Goal: Task Accomplishment & Management: Complete application form

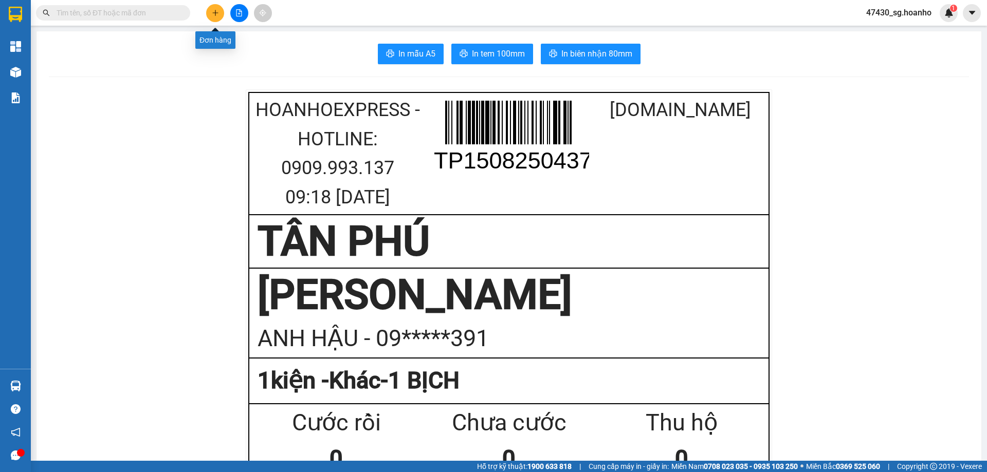
click at [212, 11] on icon "plus" at bounding box center [215, 12] width 7 height 7
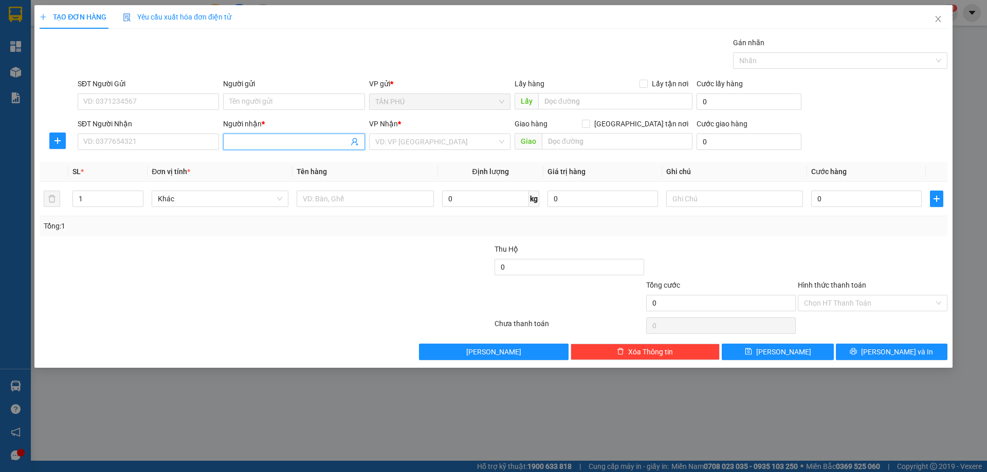
click at [268, 143] on input "Người nhận *" at bounding box center [288, 141] width 119 height 11
click at [202, 142] on input "SĐT Người Nhận" at bounding box center [148, 142] width 141 height 16
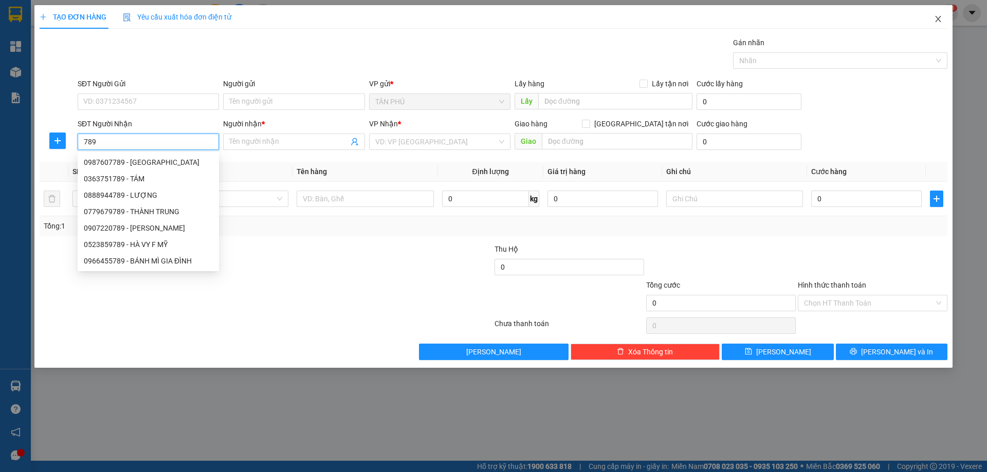
type input "789"
click at [938, 21] on icon "close" at bounding box center [938, 19] width 8 height 8
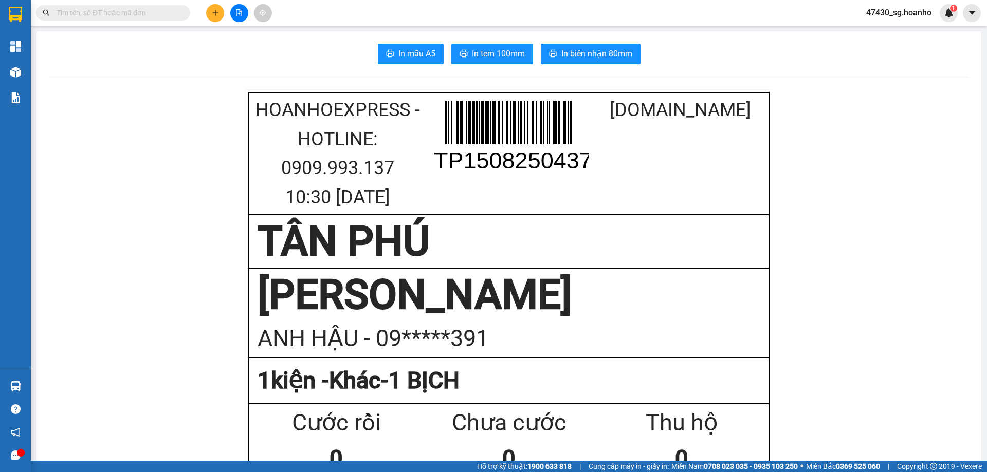
click at [131, 17] on input "text" at bounding box center [117, 12] width 121 height 11
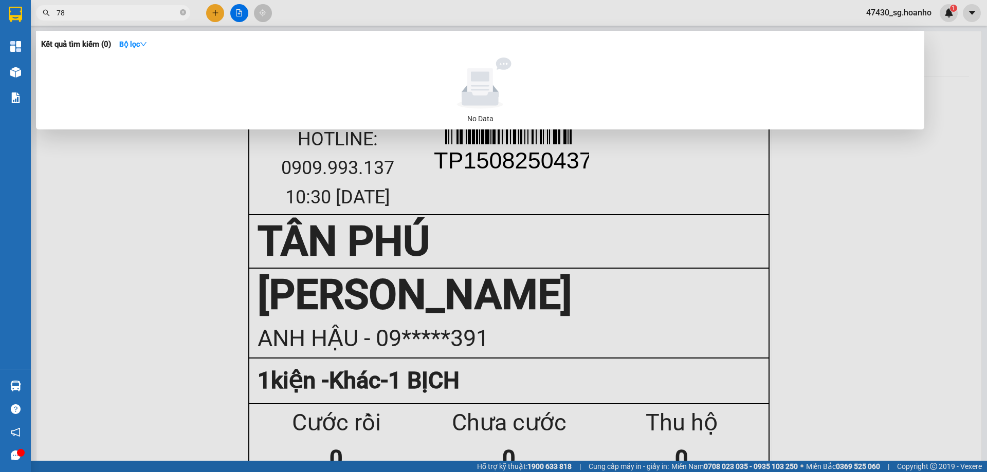
type input "789"
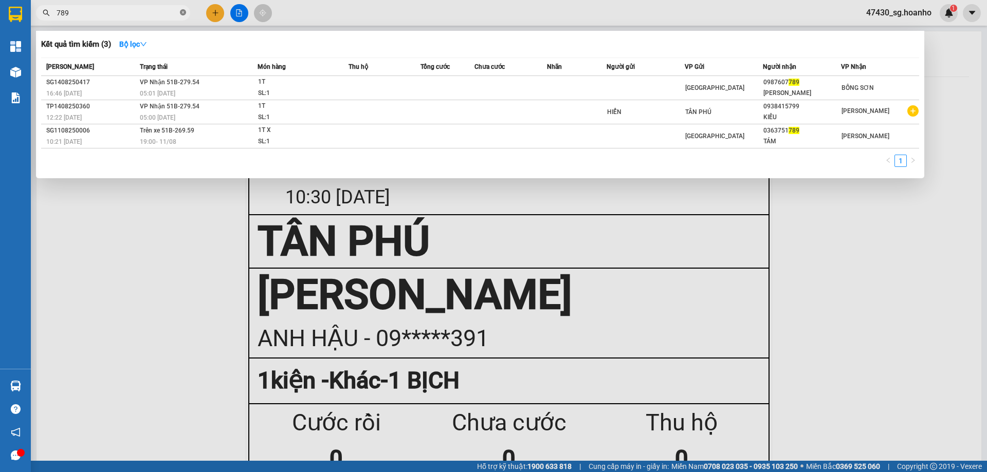
click at [182, 11] on icon "close-circle" at bounding box center [183, 12] width 6 height 6
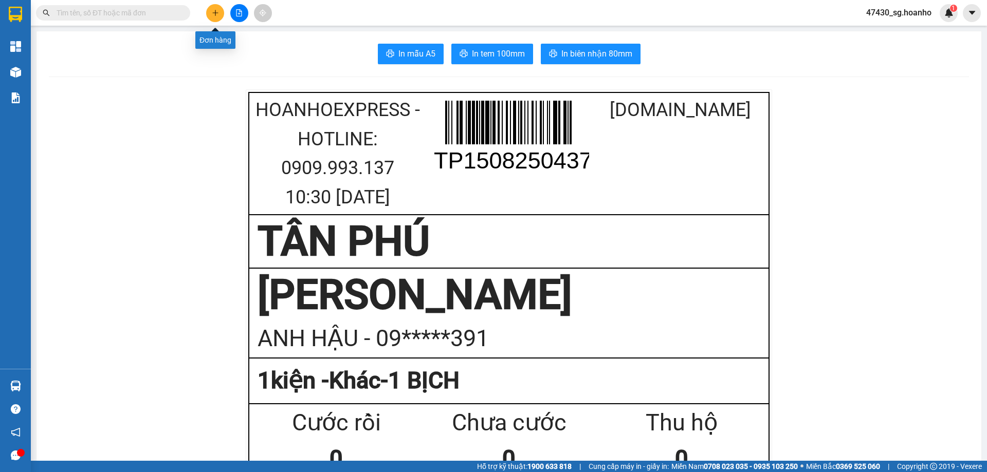
click at [218, 11] on icon "plus" at bounding box center [215, 12] width 7 height 7
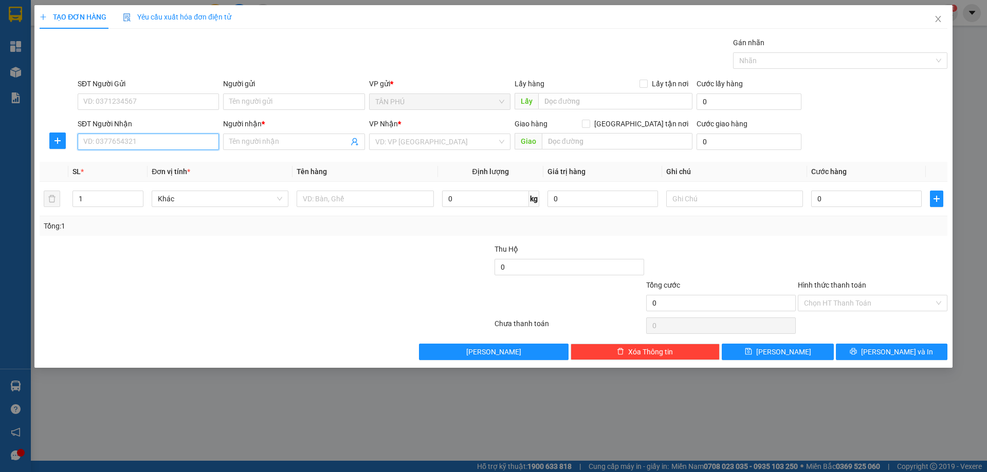
click at [142, 145] on input "SĐT Người Nhận" at bounding box center [148, 142] width 141 height 16
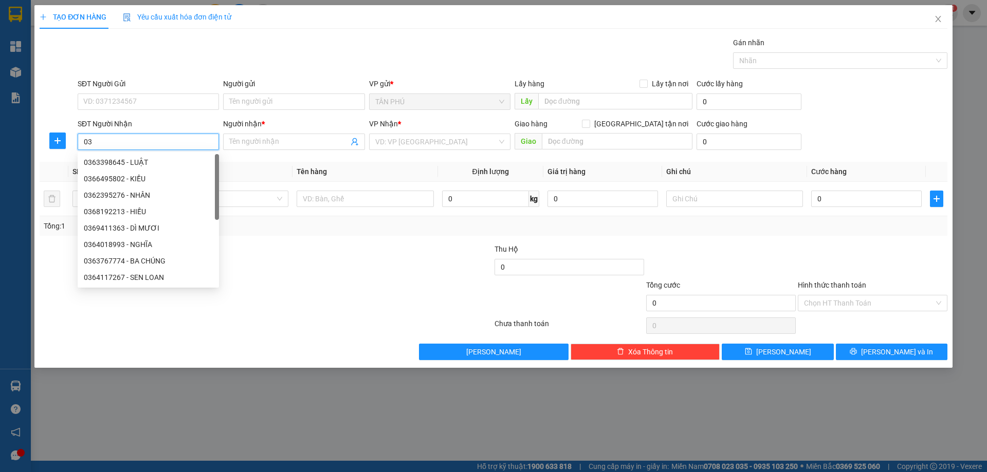
type input "0"
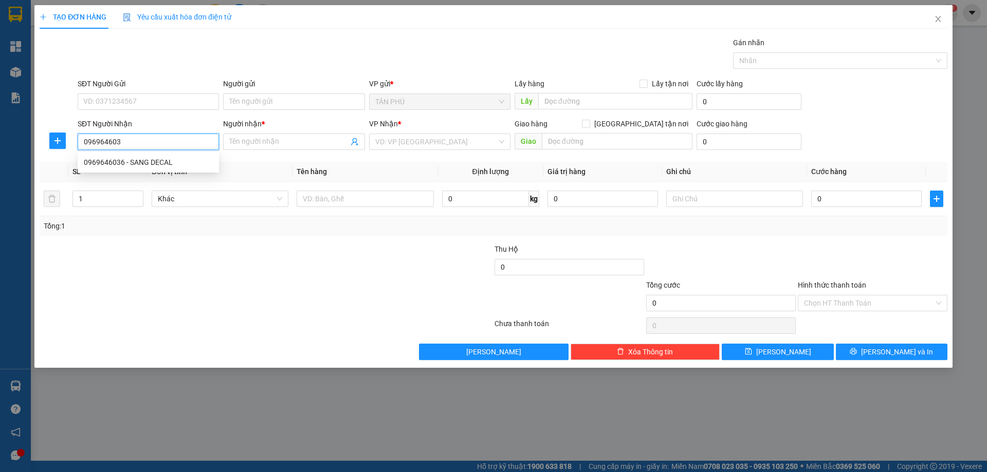
type input "0969646036"
click at [163, 163] on div "0969646036 - SANG DECAL" at bounding box center [148, 162] width 129 height 11
type input "SANG DECAL"
type input "0969646036"
type input "2"
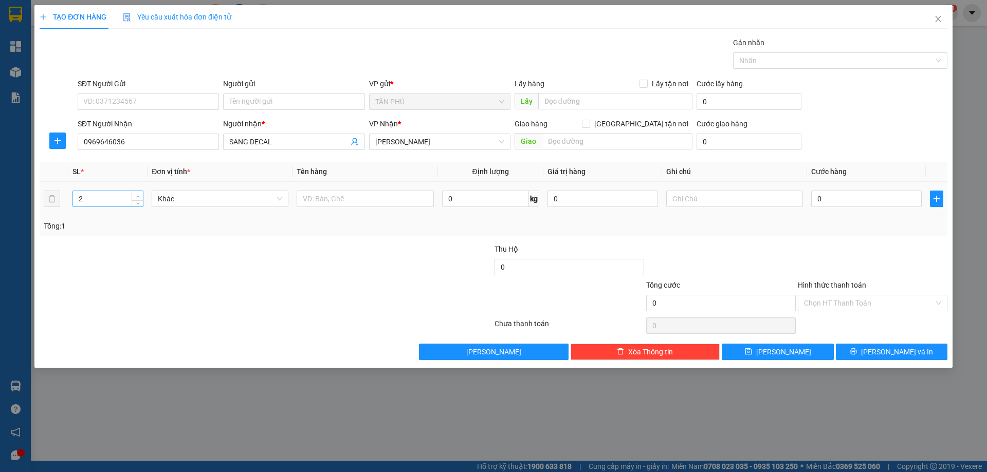
click at [137, 196] on icon "up" at bounding box center [137, 196] width 3 height 2
click at [340, 196] on input "text" at bounding box center [365, 199] width 137 height 16
type input "2T DÀI"
click at [704, 201] on input "text" at bounding box center [734, 199] width 137 height 16
type input "C"
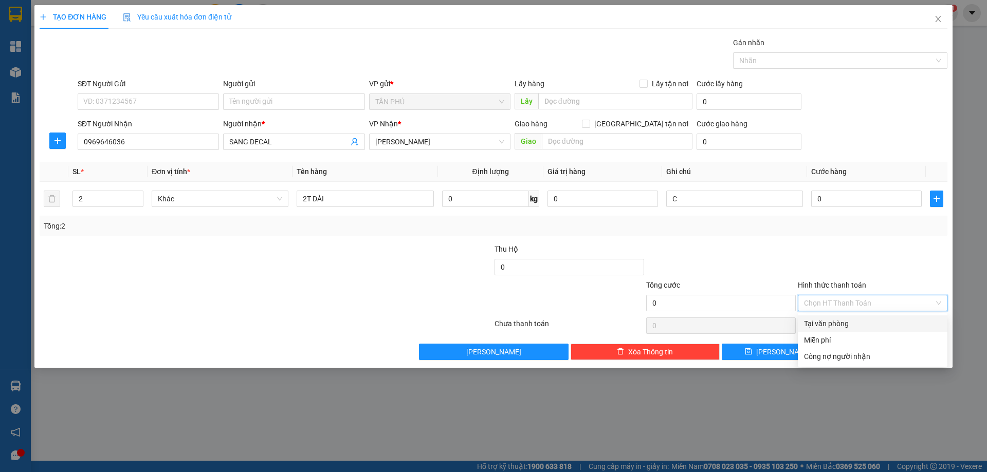
click at [873, 297] on input "Hình thức thanh toán" at bounding box center [869, 302] width 130 height 15
click at [867, 332] on div "Miễn phí" at bounding box center [873, 340] width 150 height 16
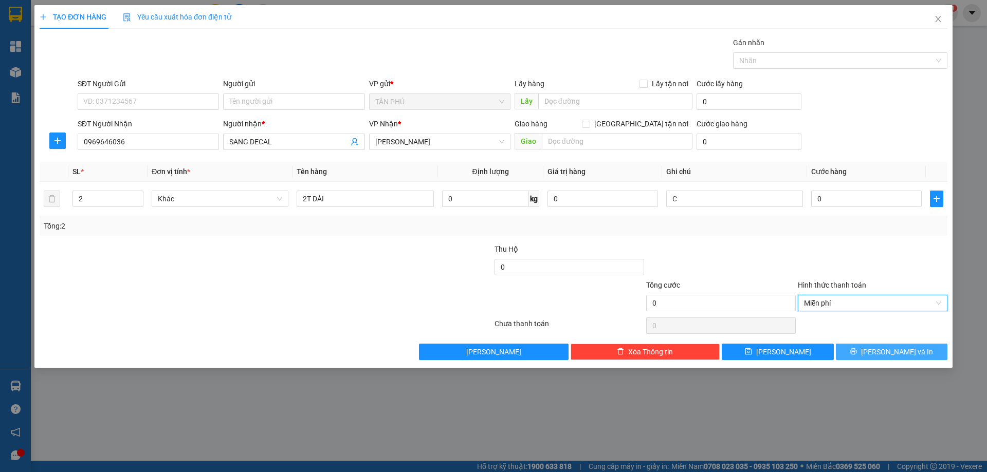
click at [857, 350] on icon "printer" at bounding box center [852, 351] width 7 height 7
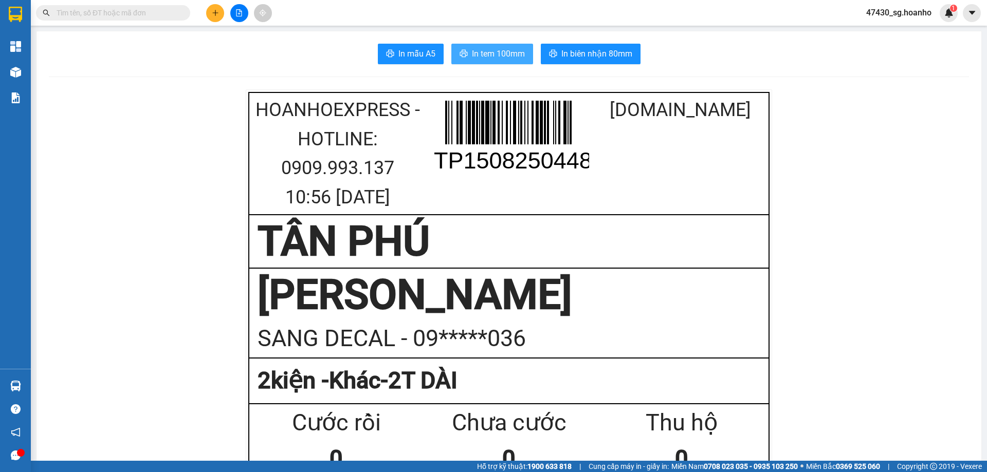
click at [491, 55] on span "In tem 100mm" at bounding box center [498, 53] width 53 height 13
click at [498, 55] on span "In tem 100mm" at bounding box center [498, 53] width 53 height 13
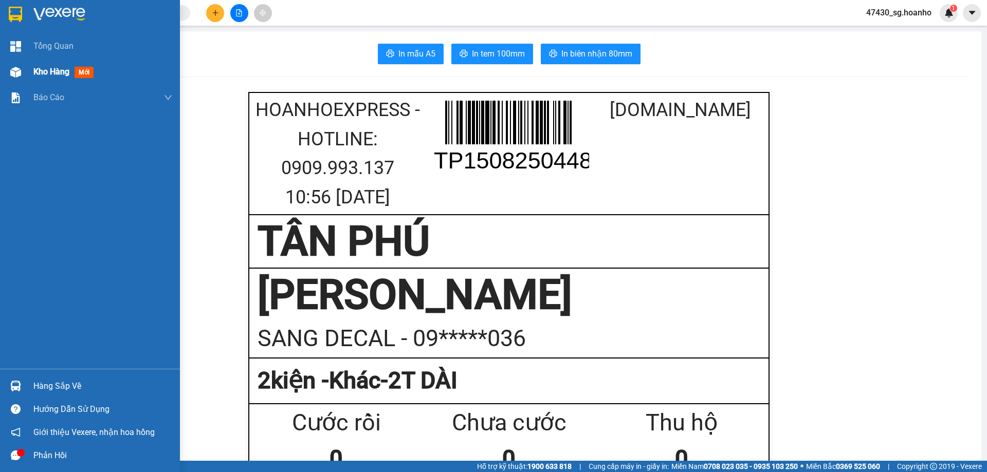
click at [52, 72] on span "Kho hàng" at bounding box center [51, 72] width 36 height 10
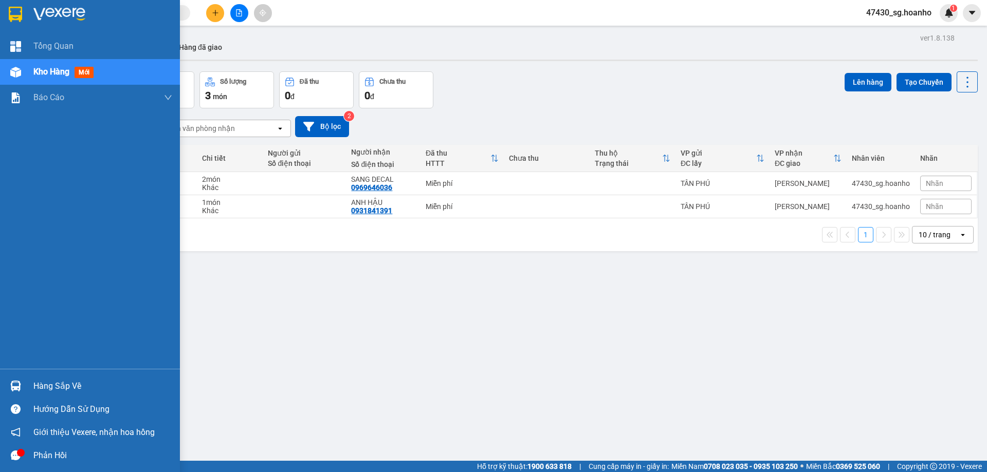
click at [15, 267] on div "Tổng Quan Kho hàng mới Báo cáo Mẫu 1: Báo cáo dòng tiền theo nhân viên Mẫu 3: B…" at bounding box center [90, 201] width 180 height 336
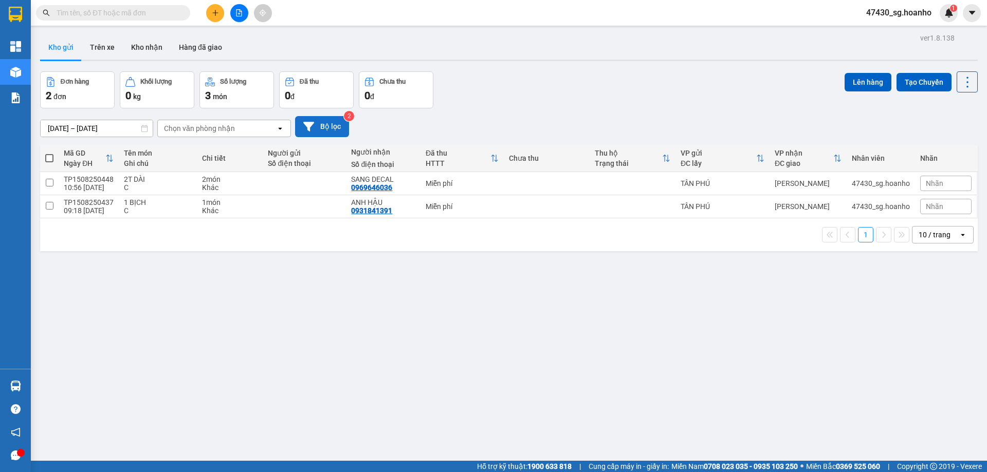
click at [325, 127] on button "Bộ lọc" at bounding box center [322, 126] width 54 height 21
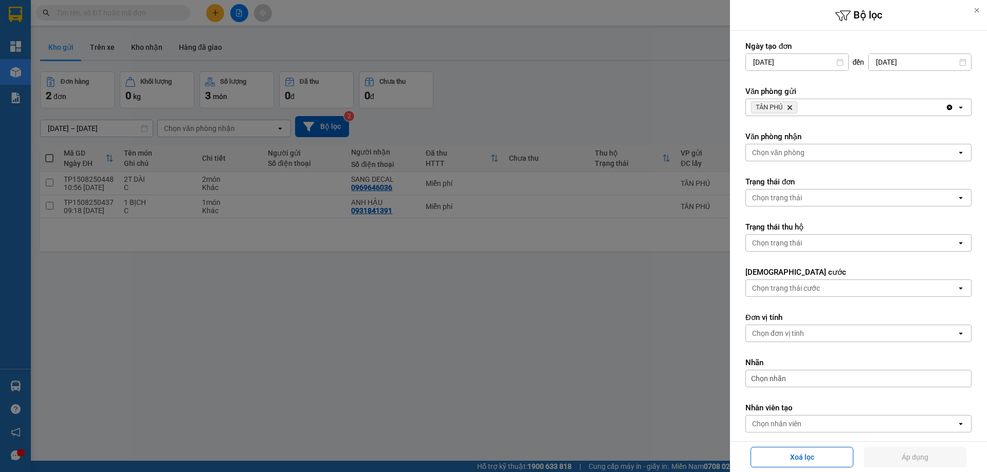
click at [792, 107] on icon "Delete" at bounding box center [789, 107] width 6 height 6
click at [792, 107] on div "Chọn văn phòng" at bounding box center [778, 107] width 52 height 10
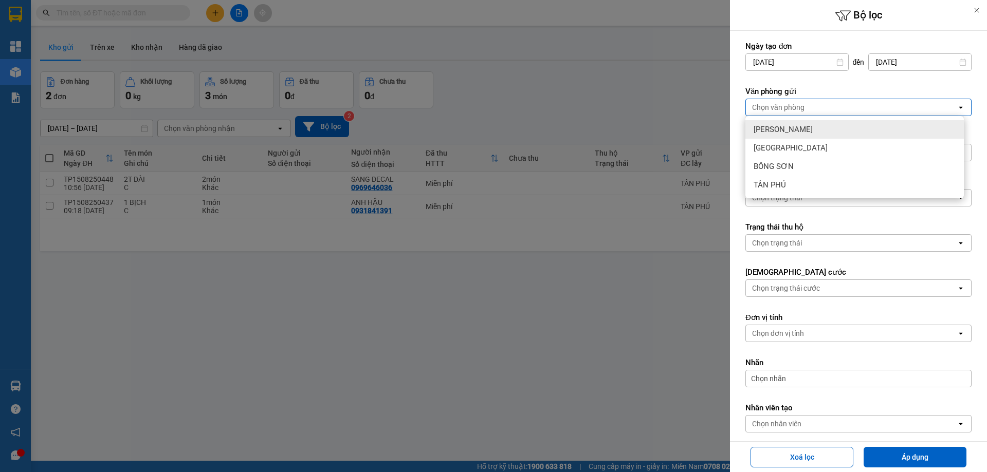
click at [788, 126] on span "[PERSON_NAME]" at bounding box center [782, 129] width 59 height 10
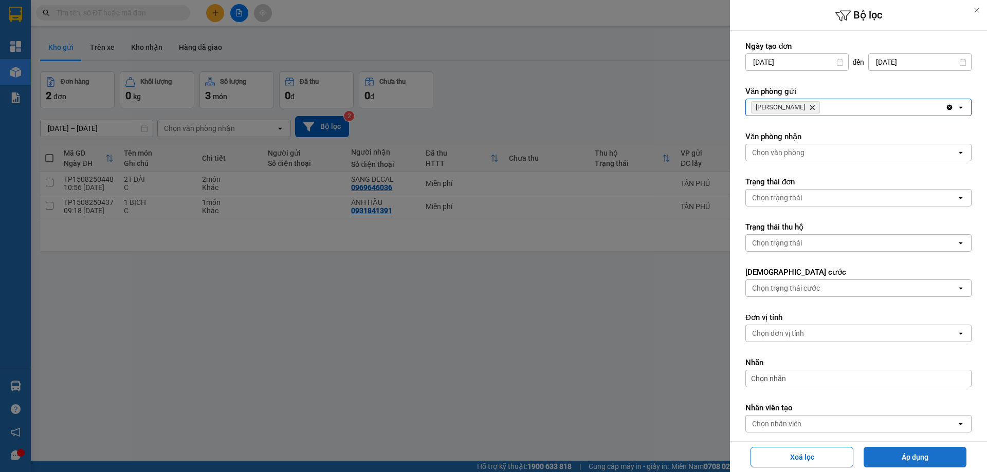
click at [882, 452] on button "Áp dụng" at bounding box center [914, 457] width 103 height 21
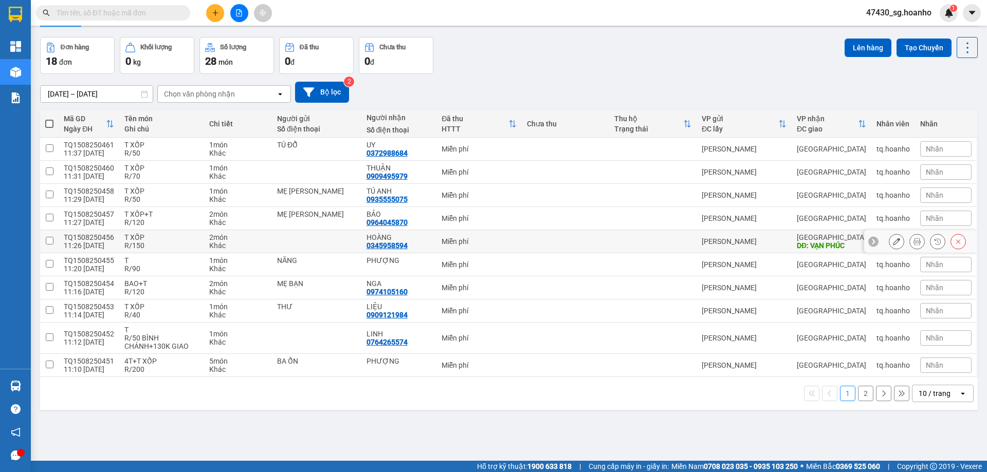
scroll to position [47, 0]
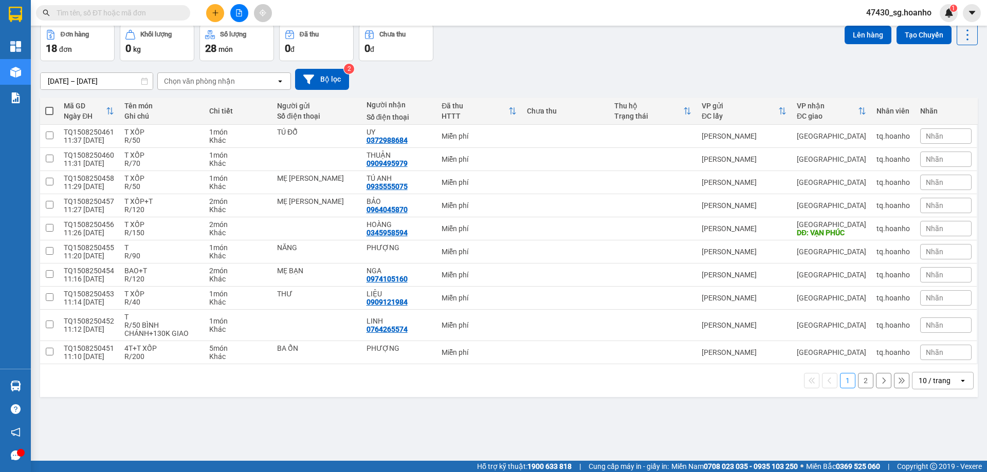
click at [918, 381] on div "10 / trang" at bounding box center [934, 381] width 32 height 10
click at [925, 302] on span "20 / trang" at bounding box center [928, 303] width 33 height 10
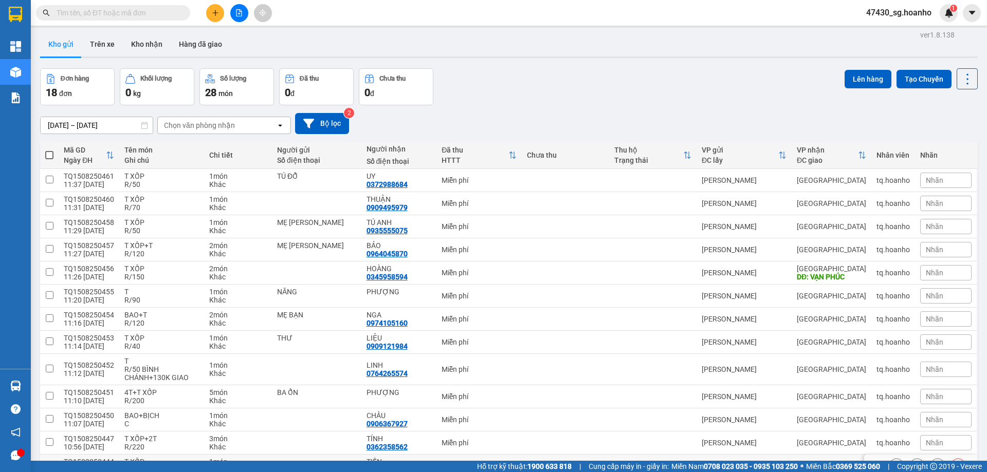
scroll to position [0, 0]
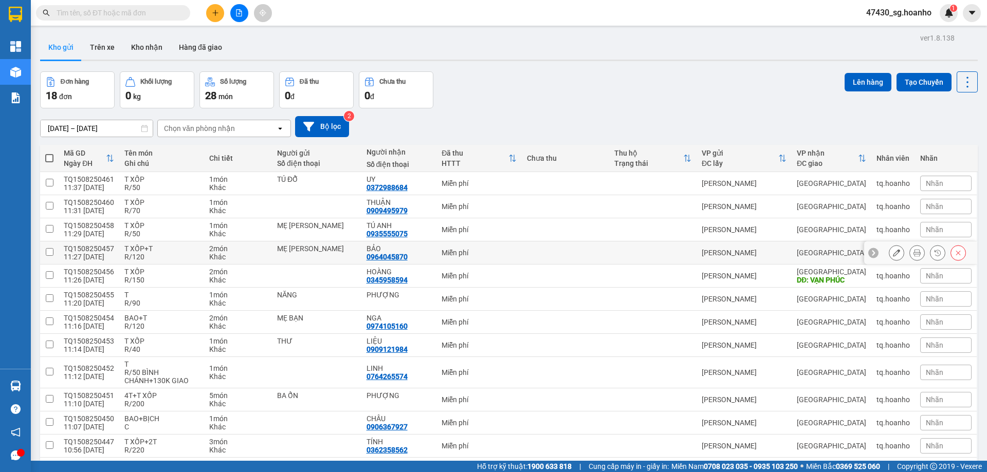
click at [204, 242] on td "2 món Khác" at bounding box center [238, 253] width 68 height 23
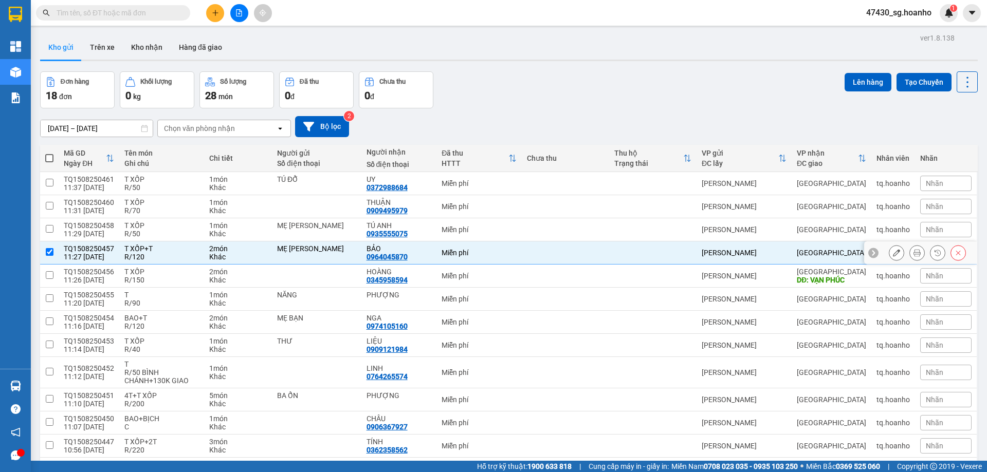
click at [204, 242] on td "2 món Khác" at bounding box center [238, 253] width 68 height 23
checkbox input "false"
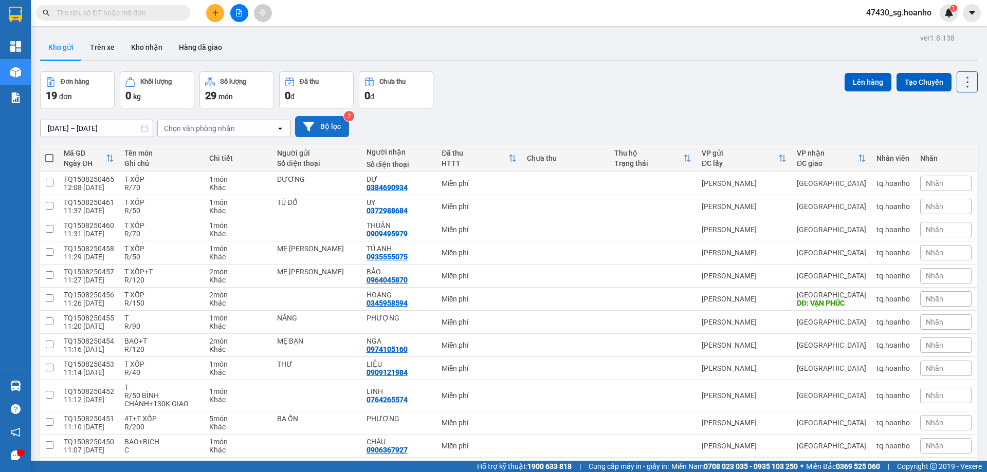
click at [338, 125] on button "Bộ lọc" at bounding box center [322, 126] width 54 height 21
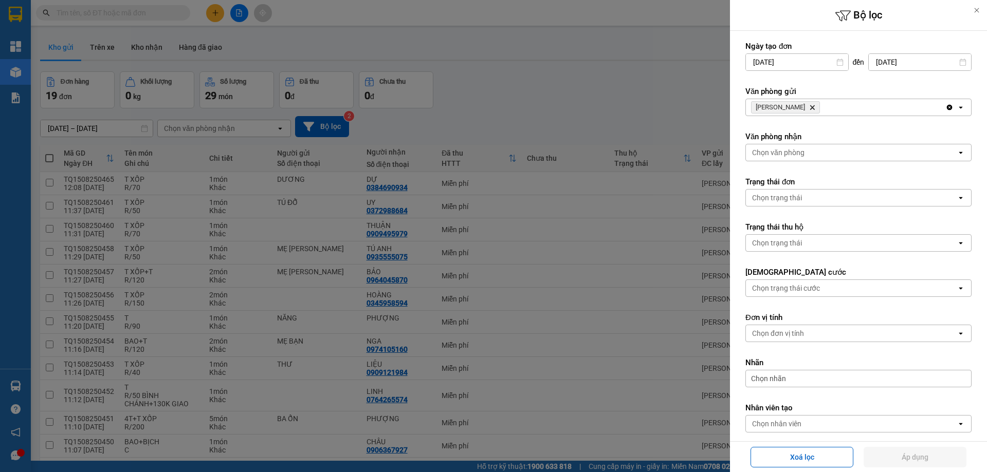
click at [809, 105] on icon "Delete" at bounding box center [812, 107] width 6 height 6
click at [791, 106] on div "Chọn văn phòng" at bounding box center [778, 107] width 52 height 10
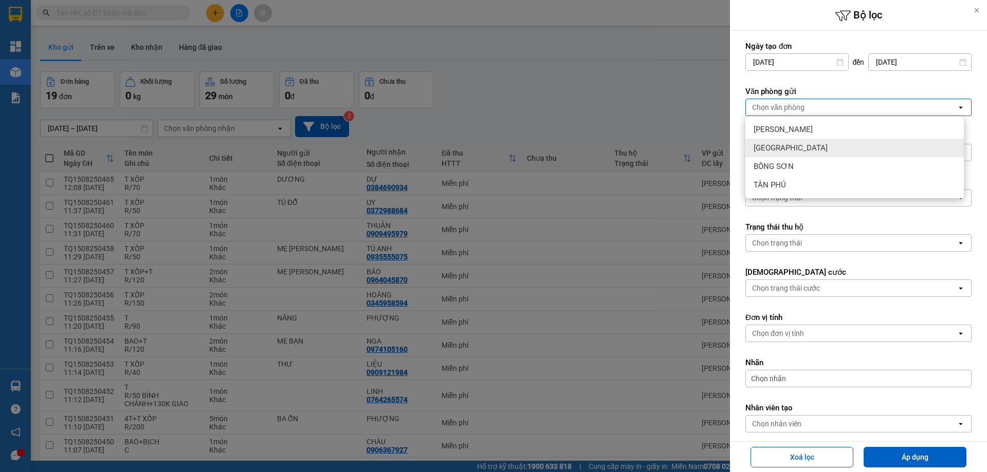
click at [776, 145] on span "[GEOGRAPHIC_DATA]" at bounding box center [790, 148] width 74 height 10
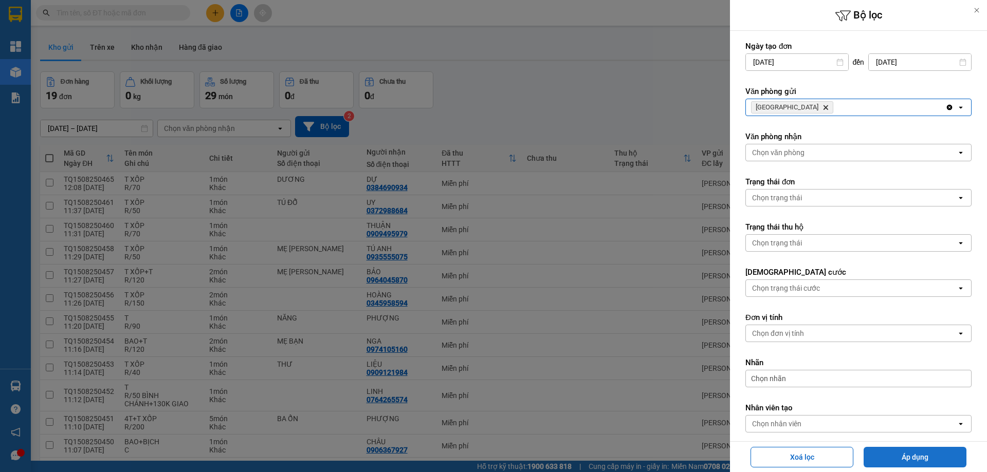
click at [896, 451] on button "Áp dụng" at bounding box center [914, 457] width 103 height 21
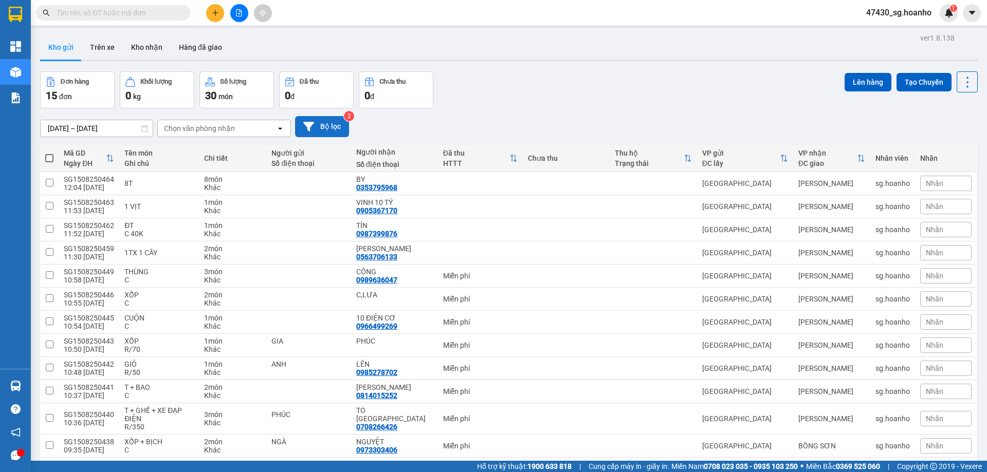
click at [326, 128] on button "Bộ lọc" at bounding box center [322, 126] width 54 height 21
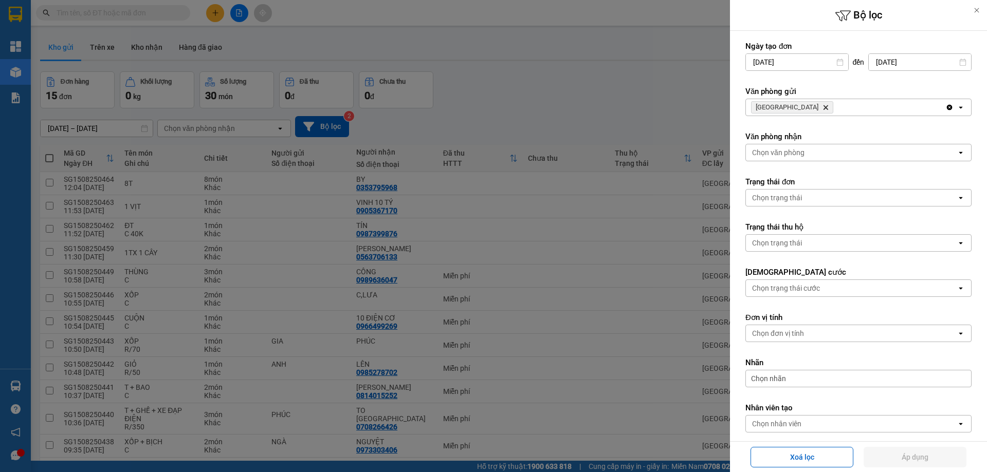
click at [823, 109] on icon "SÀI GÒN, close by backspace" at bounding box center [825, 107] width 5 height 5
click at [785, 109] on div "Chọn văn phòng" at bounding box center [778, 107] width 52 height 10
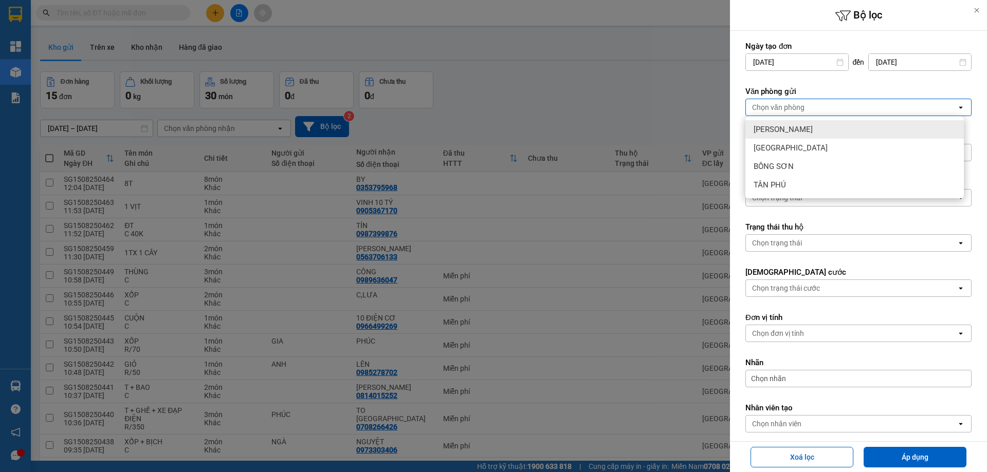
click at [796, 131] on div "[PERSON_NAME]" at bounding box center [854, 129] width 218 height 19
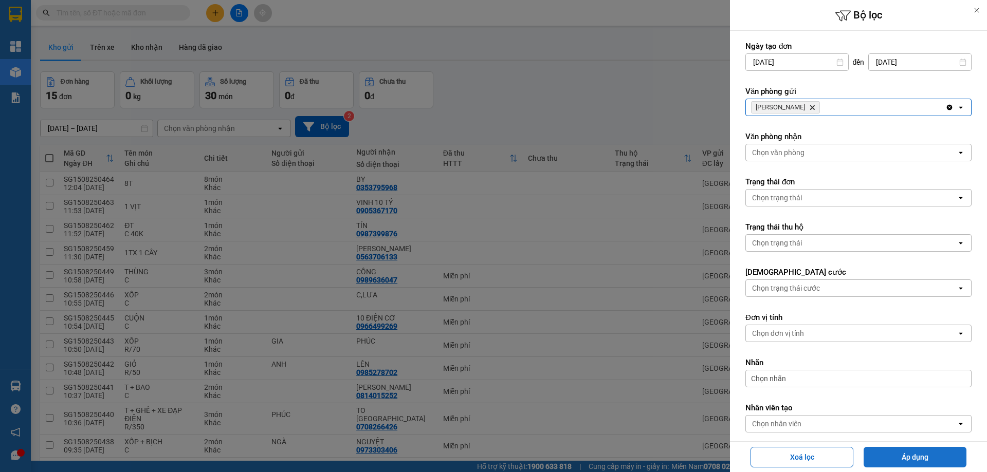
click at [883, 461] on button "Áp dụng" at bounding box center [914, 457] width 103 height 21
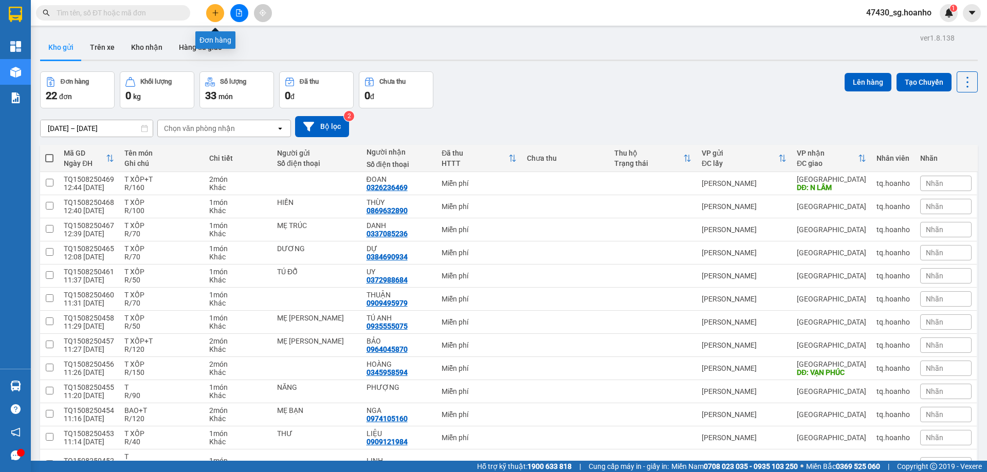
click at [223, 16] on button at bounding box center [215, 13] width 18 height 18
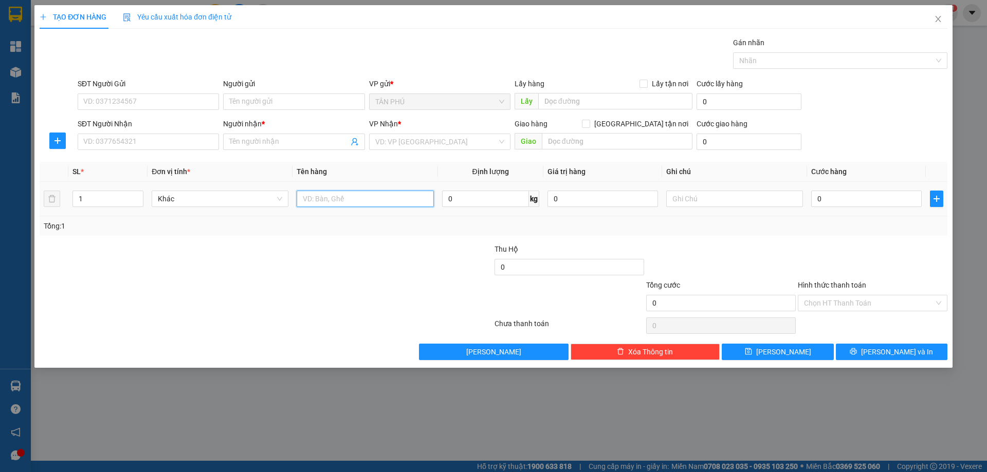
click at [330, 201] on input "text" at bounding box center [365, 199] width 137 height 16
type input "CHÂN VỊT"
click at [388, 136] on input "search" at bounding box center [436, 141] width 122 height 15
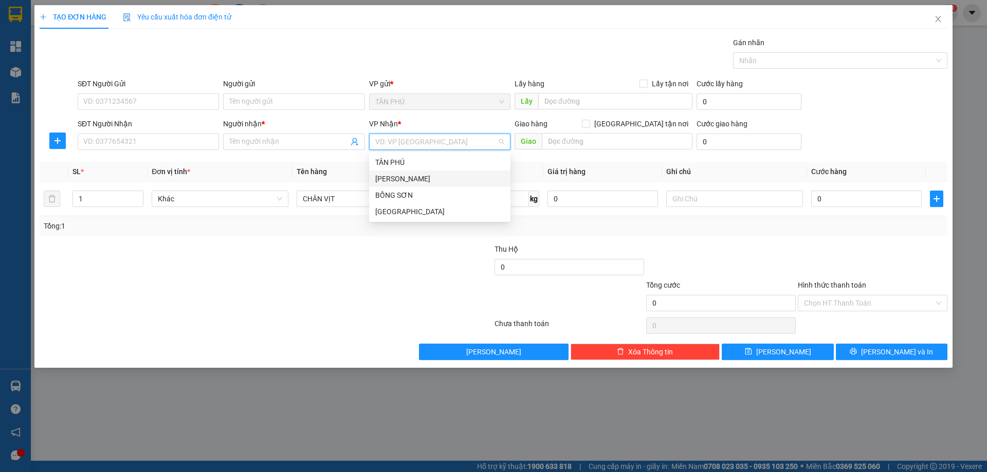
click at [393, 184] on div "[PERSON_NAME]" at bounding box center [439, 178] width 129 height 11
click at [246, 143] on input "Người nhận *" at bounding box center [288, 141] width 119 height 11
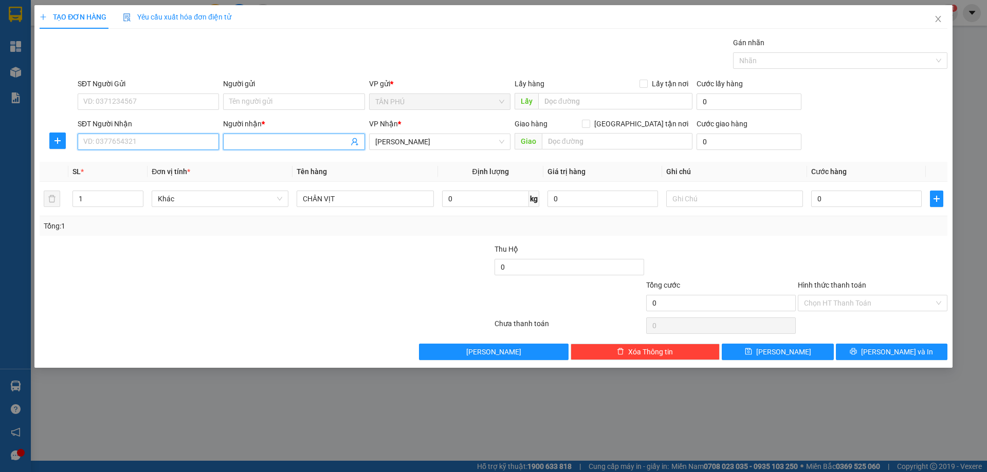
click at [103, 139] on input "SĐT Người Nhận" at bounding box center [148, 142] width 141 height 16
type input "0969500038"
click at [257, 138] on input "Người nhận *" at bounding box center [288, 141] width 119 height 11
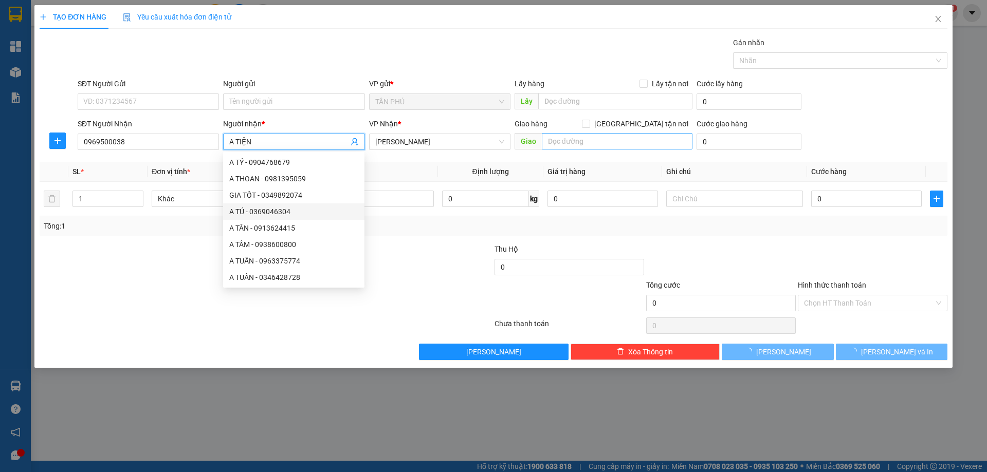
type input "A TIỆN"
click at [577, 143] on input "text" at bounding box center [617, 141] width 151 height 16
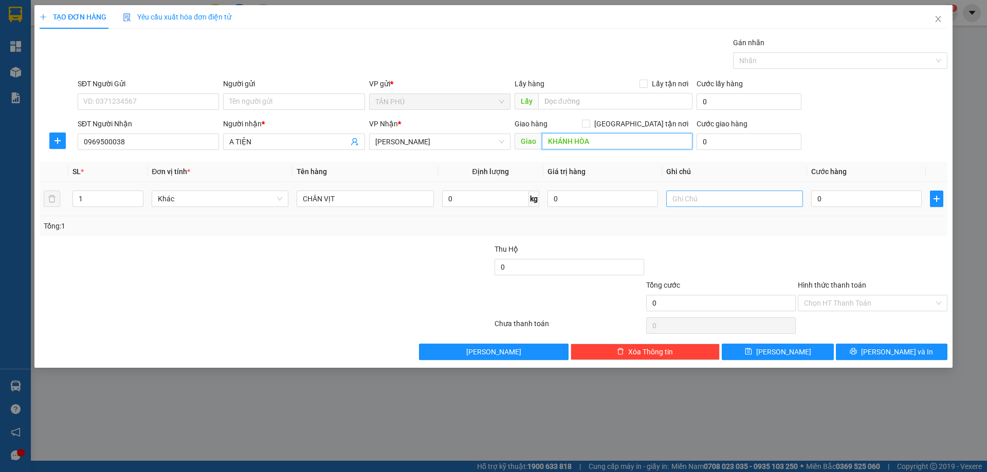
type input "KHÁNH HÒA"
click at [680, 200] on input "text" at bounding box center [734, 199] width 137 height 16
type input "C"
click at [821, 282] on label "Hình thức thanh toán" at bounding box center [832, 285] width 68 height 8
click at [821, 295] on input "Hình thức thanh toán" at bounding box center [869, 302] width 130 height 15
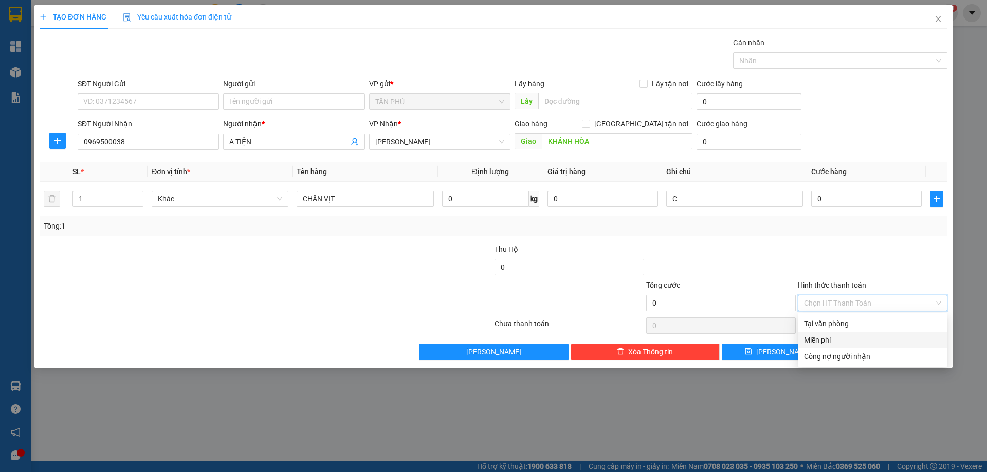
click at [829, 343] on div "Miễn phí" at bounding box center [872, 340] width 137 height 11
click at [850, 352] on button "[PERSON_NAME] và In" at bounding box center [892, 352] width 112 height 16
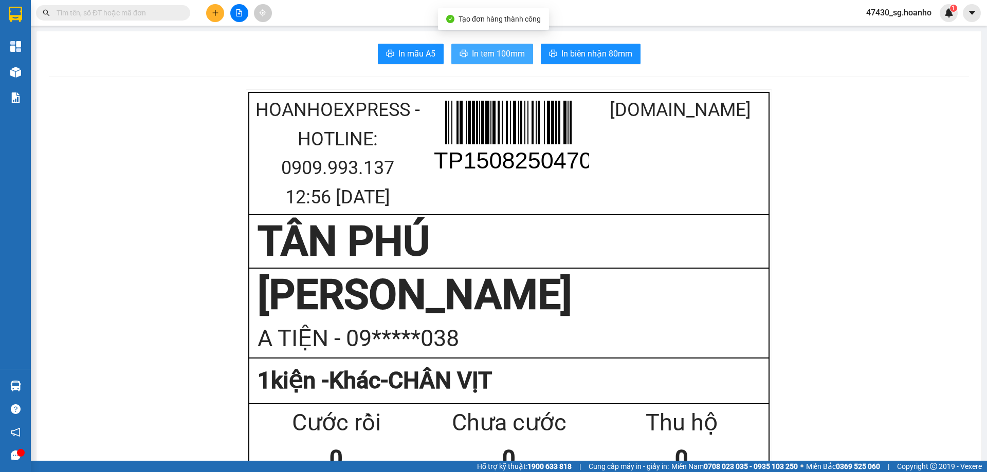
click at [478, 56] on span "In tem 100mm" at bounding box center [498, 53] width 53 height 13
